Goal: Transaction & Acquisition: Purchase product/service

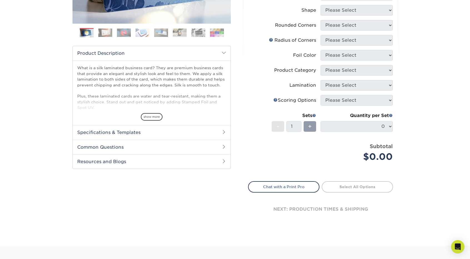
scroll to position [147, 0]
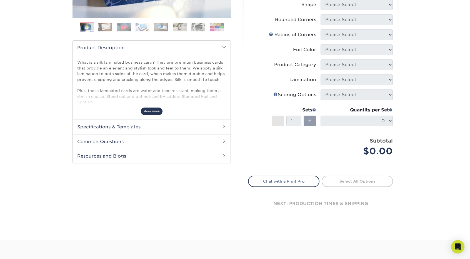
click at [150, 109] on span "show more" at bounding box center [152, 110] width 22 height 7
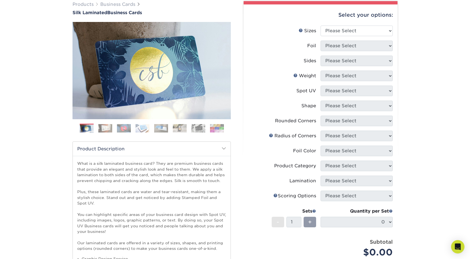
scroll to position [40, 0]
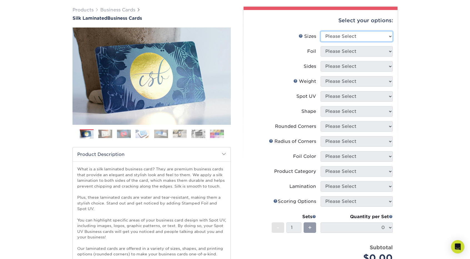
click at [389, 36] on select "Please Select 1.5" x 3.5" - Mini 1.75" x 3.5" - Mini 2" x 2" - Square 2" x 3" -…" at bounding box center [356, 36] width 72 height 11
select select "2.00x3.50"
click at [320, 31] on select "Please Select 1.5" x 3.5" - Mini 1.75" x 3.5" - Mini 2" x 2" - Square 2" x 3" -…" at bounding box center [356, 36] width 72 height 11
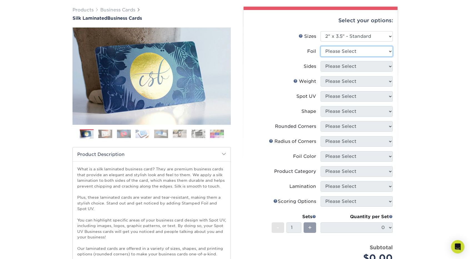
click at [391, 49] on select "Please Select Yes No" at bounding box center [356, 51] width 72 height 11
select select "0"
click at [320, 46] on select "Please Select Yes No" at bounding box center [356, 51] width 72 height 11
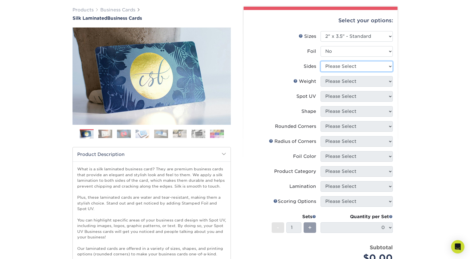
click at [390, 66] on select "Please Select Print Both Sides Print Front Only" at bounding box center [356, 66] width 72 height 11
select select "13abbda7-1d64-4f25-8bb2-c179b224825d"
click at [320, 61] on select "Please Select Print Both Sides Print Front Only" at bounding box center [356, 66] width 72 height 11
click at [389, 80] on select "Please Select 16PT" at bounding box center [356, 81] width 72 height 11
select select "16PT"
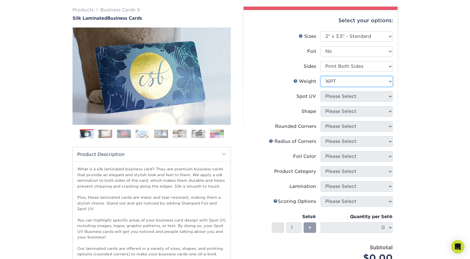
click at [320, 76] on select "Please Select 16PT" at bounding box center [356, 81] width 72 height 11
click at [391, 96] on select "Please Select No Spot UV Front and Back (Both Sides) Front Only Back Only" at bounding box center [356, 96] width 72 height 11
select select "3"
click at [320, 91] on select "Please Select No Spot UV Front and Back (Both Sides) Front Only Back Only" at bounding box center [356, 96] width 72 height 11
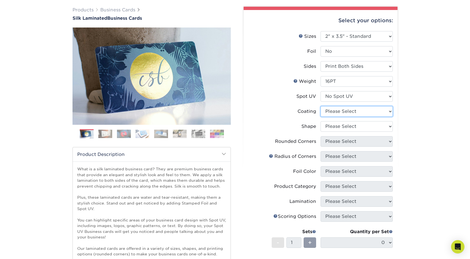
click at [390, 110] on select at bounding box center [356, 111] width 72 height 11
select select "3e7618de-abca-4bda-9f97-8b9129e913d8"
click at [320, 106] on select at bounding box center [356, 111] width 72 height 11
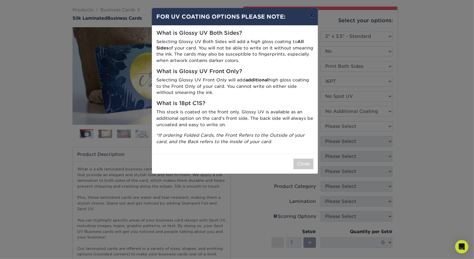
click at [312, 16] on button "×" at bounding box center [311, 16] width 13 height 16
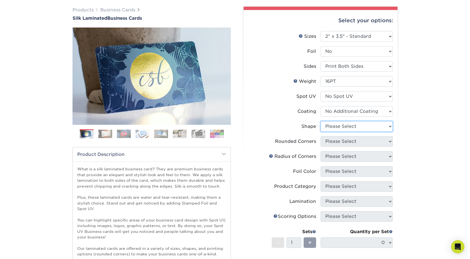
click at [390, 127] on select "Please Select Standard Oval" at bounding box center [356, 126] width 72 height 11
select select "standard"
click at [320, 121] on select "Please Select Standard Oval" at bounding box center [356, 126] width 72 height 11
click at [390, 140] on select "Please Select Yes - Round 2 Corners Yes - Round 4 Corners No" at bounding box center [356, 141] width 72 height 11
select select "7672df9e-0e0a-464d-8e1f-920c575e4da3"
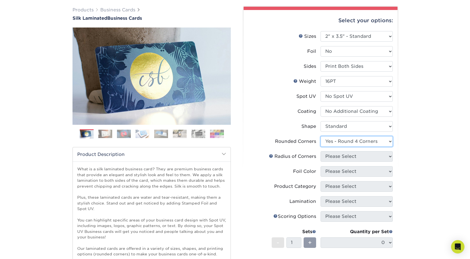
click at [320, 136] on select "Please Select Yes - Round 2 Corners Yes - Round 4 Corners No" at bounding box center [356, 141] width 72 height 11
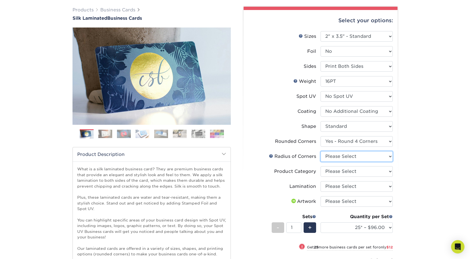
click at [388, 155] on select "Please Select Rounded 1/8" Rounded 1/4"" at bounding box center [356, 156] width 72 height 11
select select "589680c7-ee9a-431b-9d12-d7aeb1386a97"
click at [320, 151] on select "Please Select Rounded 1/8" Rounded 1/4"" at bounding box center [356, 156] width 72 height 11
click at [390, 170] on select "Please Select Business Cards" at bounding box center [356, 171] width 72 height 11
select select "3b5148f1-0588-4f88-a218-97bcfdce65c1"
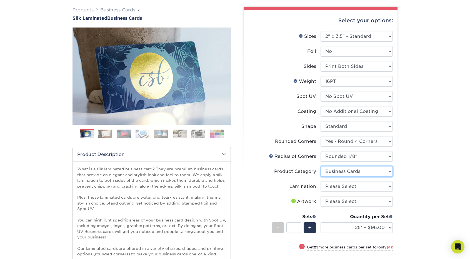
click at [320, 166] on select "Please Select Business Cards" at bounding box center [356, 171] width 72 height 11
click at [389, 185] on select "Please Select Silk" at bounding box center [356, 186] width 72 height 11
select select "ccacb42f-45f7-42d3-bbd3-7c8421cf37f0"
click at [320, 181] on select "Please Select Silk" at bounding box center [356, 186] width 72 height 11
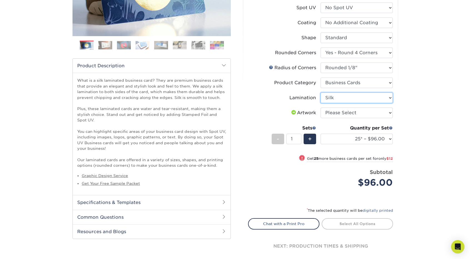
scroll to position [131, 0]
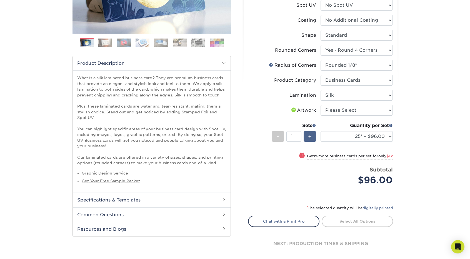
click at [308, 135] on span "+" at bounding box center [310, 136] width 4 height 8
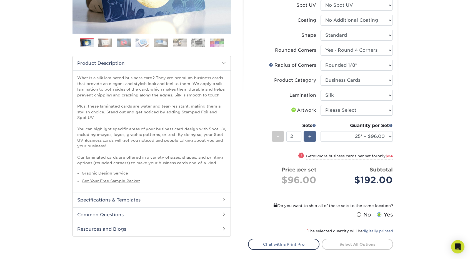
click at [308, 135] on span "+" at bounding box center [310, 136] width 4 height 8
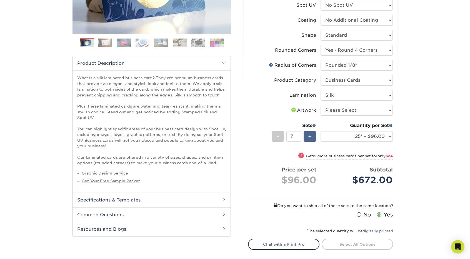
click at [308, 135] on span "+" at bounding box center [310, 136] width 4 height 8
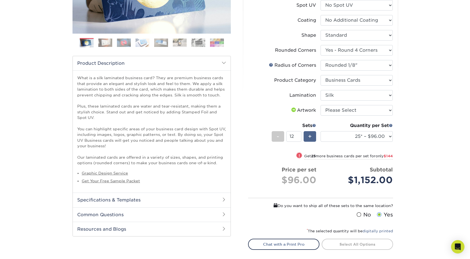
click at [308, 135] on span "+" at bounding box center [310, 136] width 4 height 8
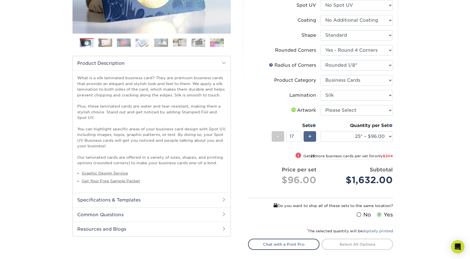
click at [308, 135] on span "+" at bounding box center [310, 136] width 4 height 8
type input "19"
